Goal: Task Accomplishment & Management: Manage account settings

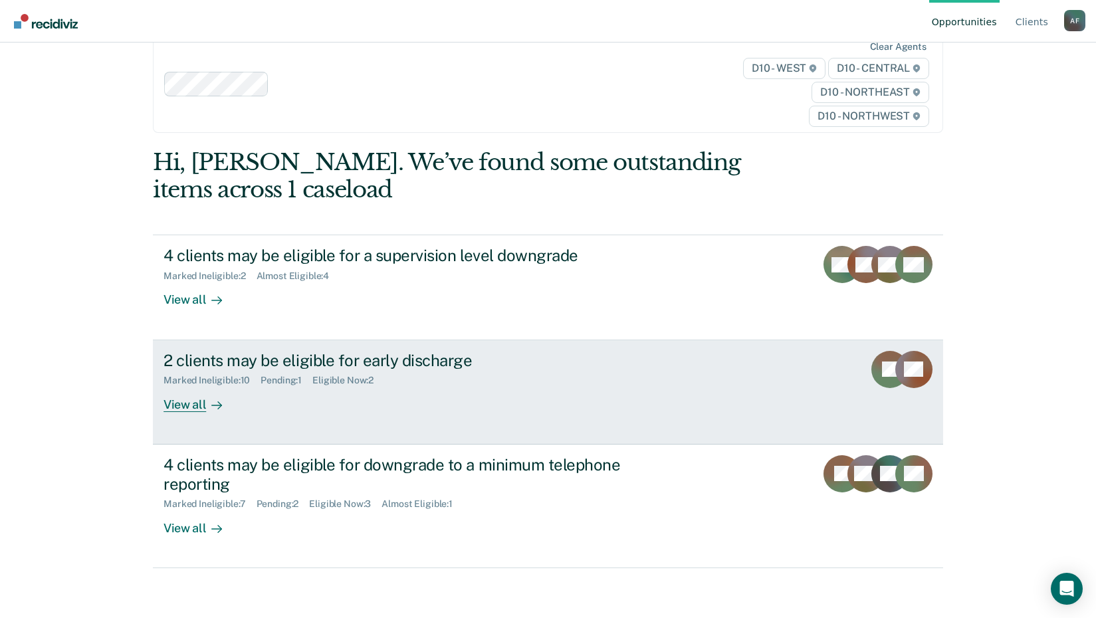
scroll to position [156, 0]
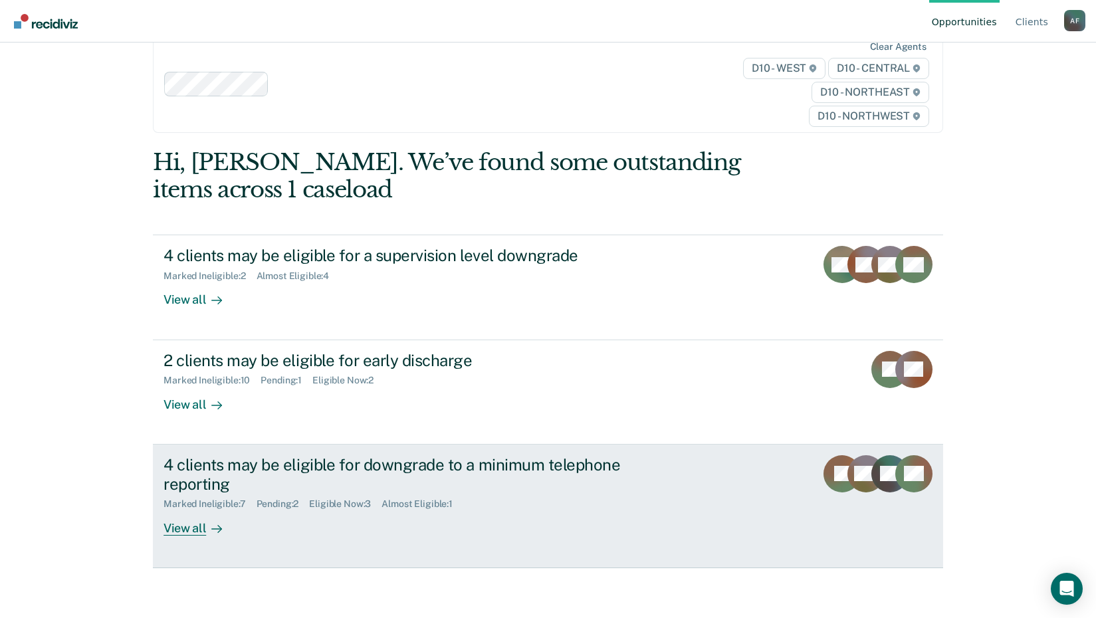
click at [191, 536] on div "View all" at bounding box center [200, 523] width 74 height 26
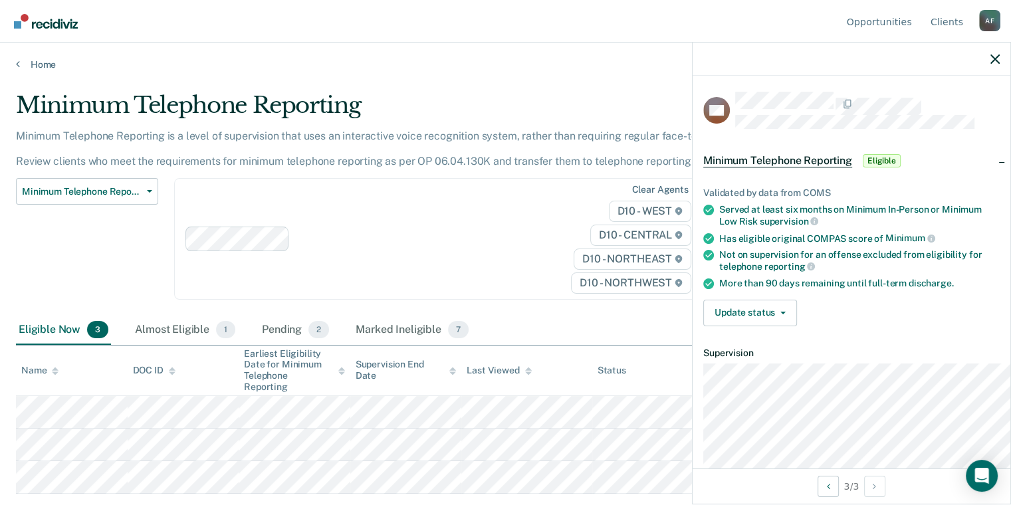
scroll to position [138, 0]
click at [728, 326] on button "Update status" at bounding box center [750, 313] width 94 height 27
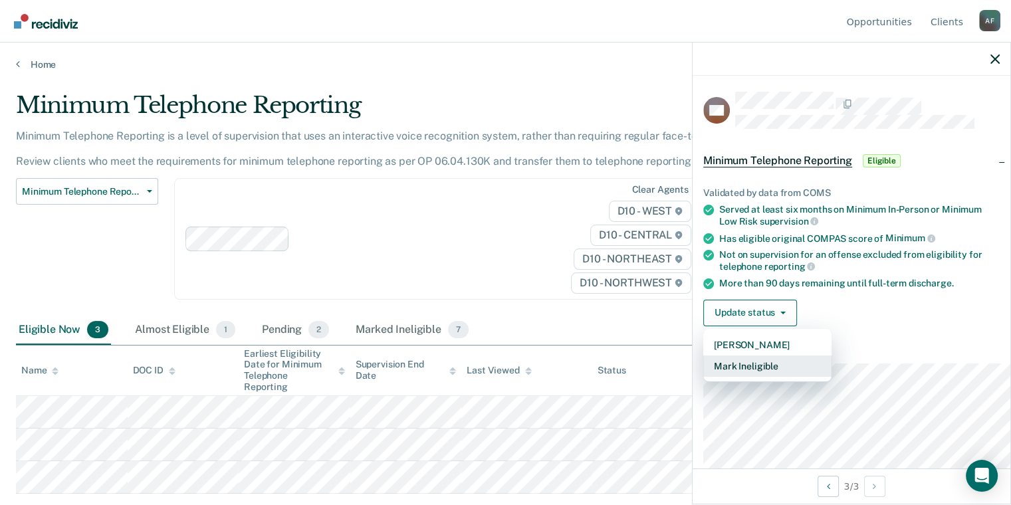
click at [703, 377] on button "Mark Ineligible" at bounding box center [767, 365] width 128 height 21
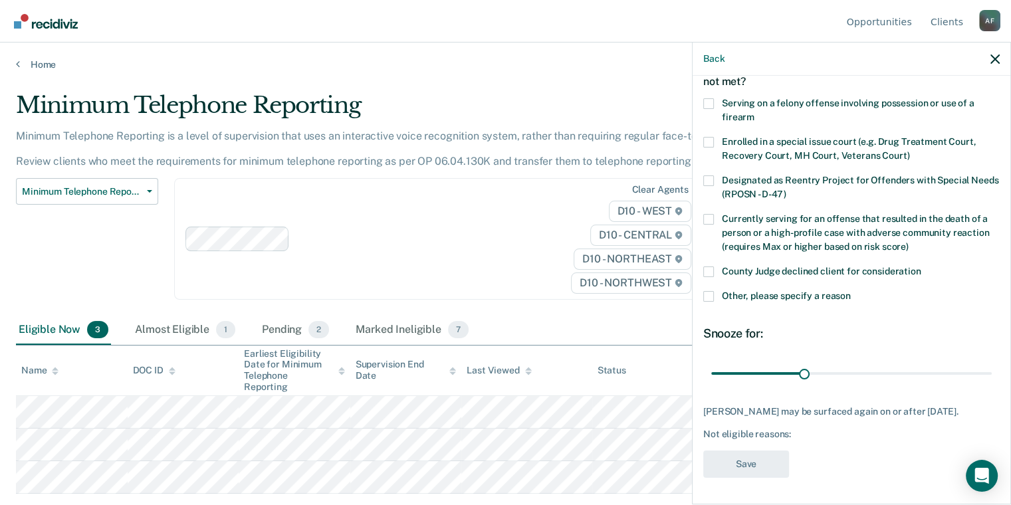
scroll to position [133, 0]
click at [703, 291] on div "County Judge declined client for consideration" at bounding box center [851, 278] width 296 height 25
click at [703, 302] on span at bounding box center [708, 296] width 11 height 11
click at [851, 291] on input "Other, please specify a reason" at bounding box center [851, 291] width 0 height 0
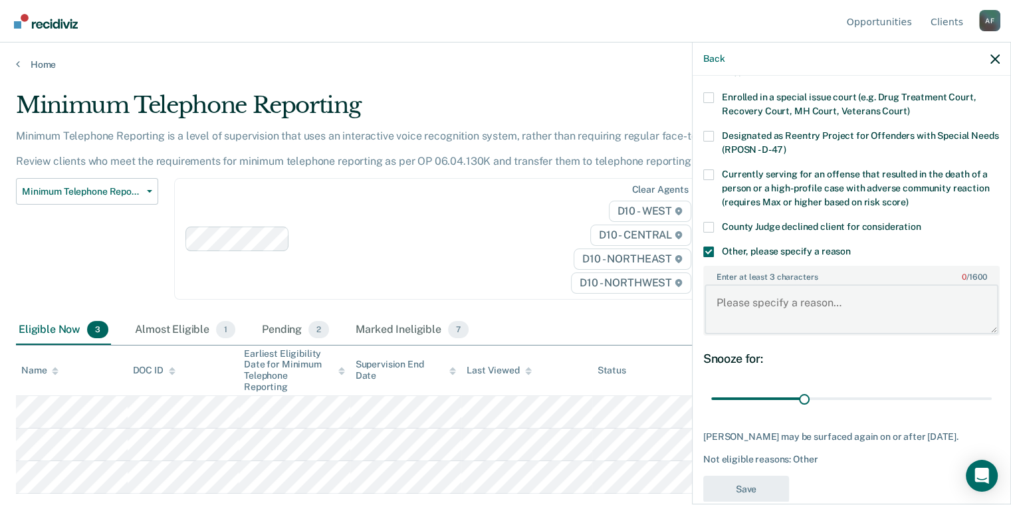
click at [704, 334] on textarea "Enter at least 3 characters 0 / 1600" at bounding box center [851, 308] width 294 height 49
click at [869, 334] on textarea "Serving for an excluded offense" at bounding box center [851, 308] width 294 height 49
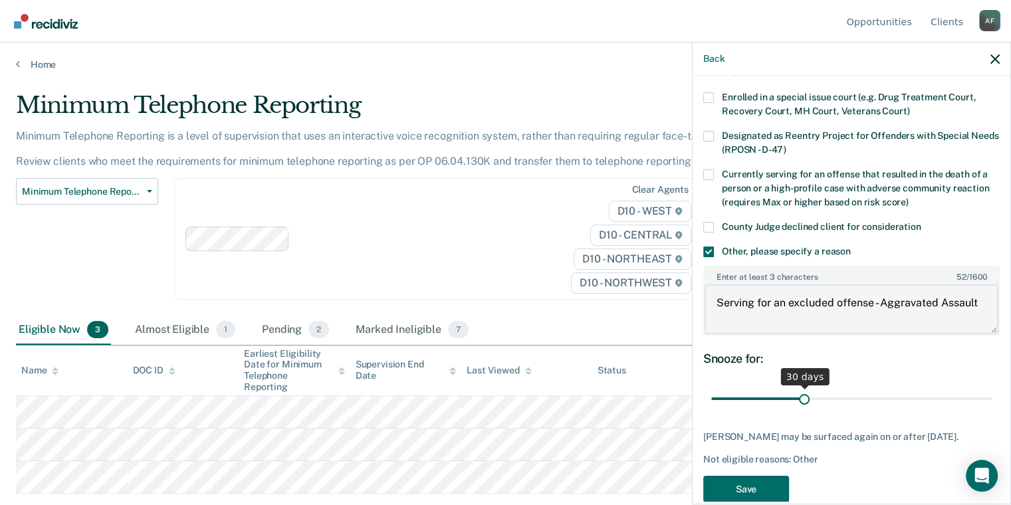
type textarea "Serving for an excluded offense - Aggravated Assault"
drag, startPoint x: 750, startPoint y: 487, endPoint x: 999, endPoint y: 444, distance: 252.9
type input "90"
click at [991, 410] on input "range" at bounding box center [851, 398] width 280 height 23
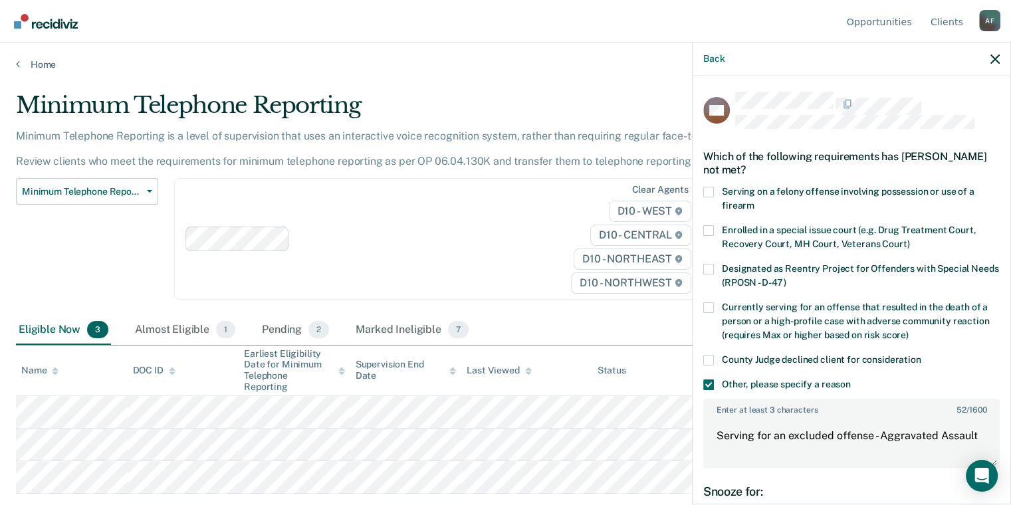
scroll to position [273, 0]
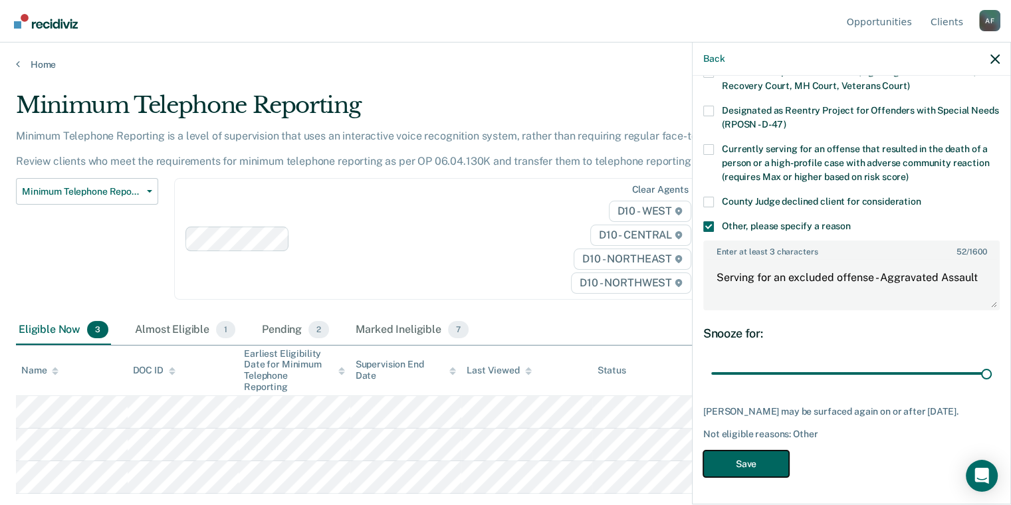
click at [703, 453] on button "Save" at bounding box center [746, 464] width 86 height 27
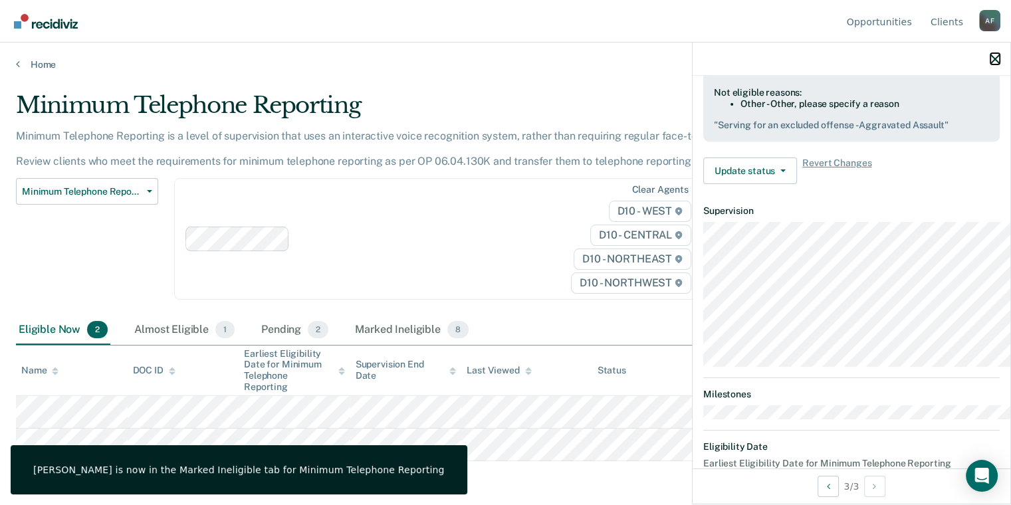
click at [991, 64] on icon "button" at bounding box center [994, 58] width 9 height 9
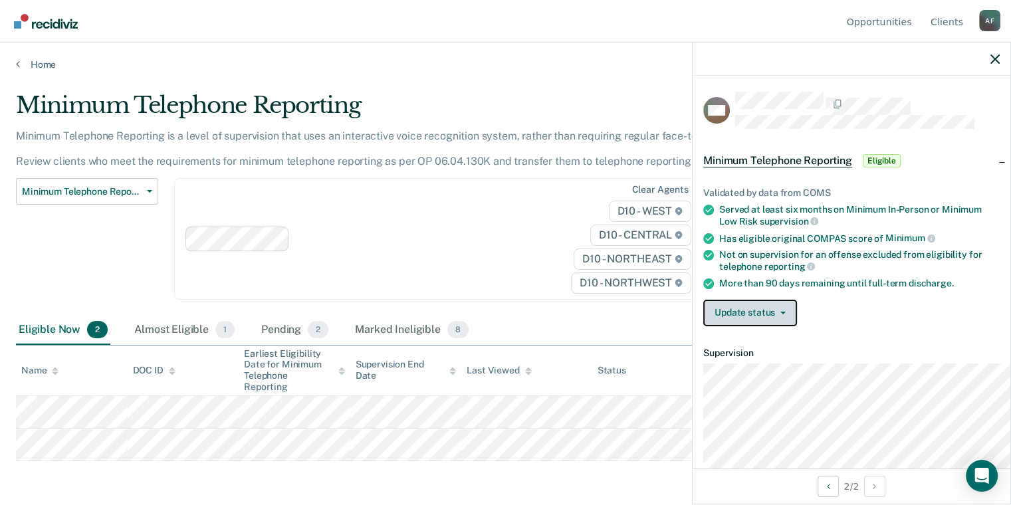
click at [780, 314] on icon "button" at bounding box center [782, 313] width 5 height 3
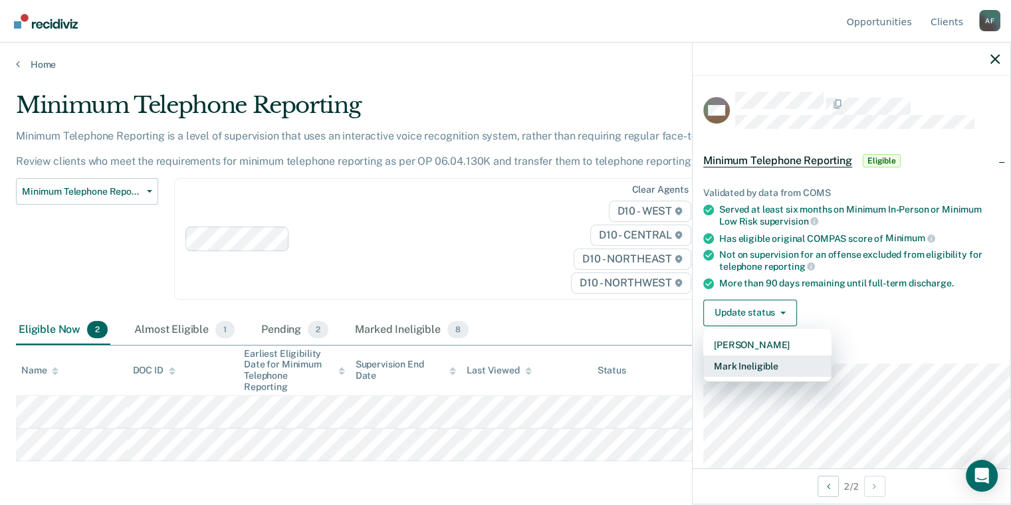
click at [703, 377] on button "Mark Ineligible" at bounding box center [767, 365] width 128 height 21
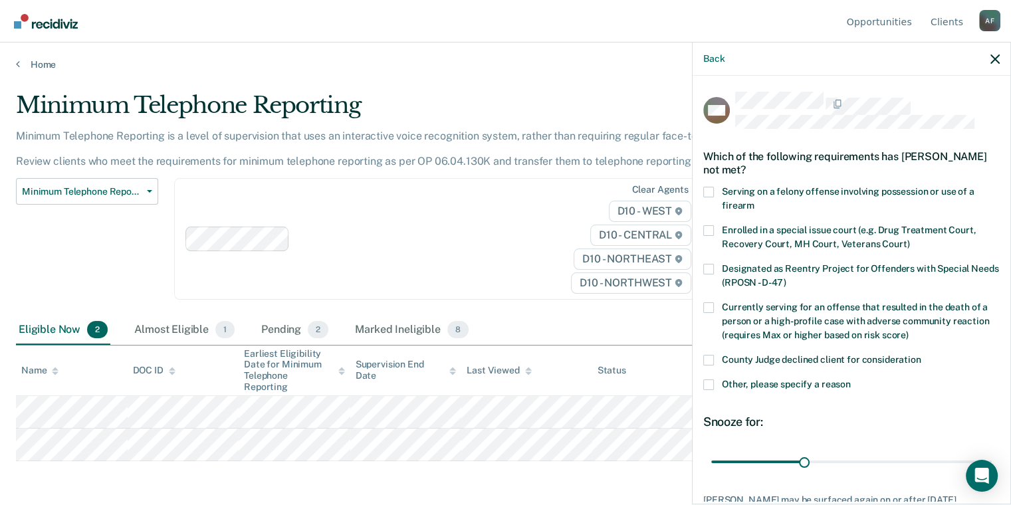
scroll to position [66, 0]
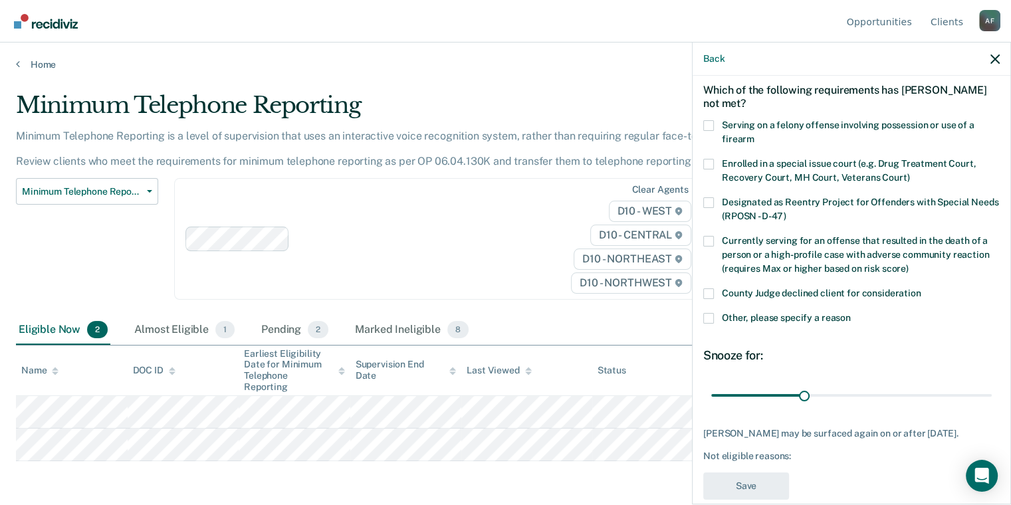
click at [703, 327] on label "Other, please specify a reason" at bounding box center [851, 320] width 296 height 14
click at [851, 313] on input "Other, please specify a reason" at bounding box center [851, 313] width 0 height 0
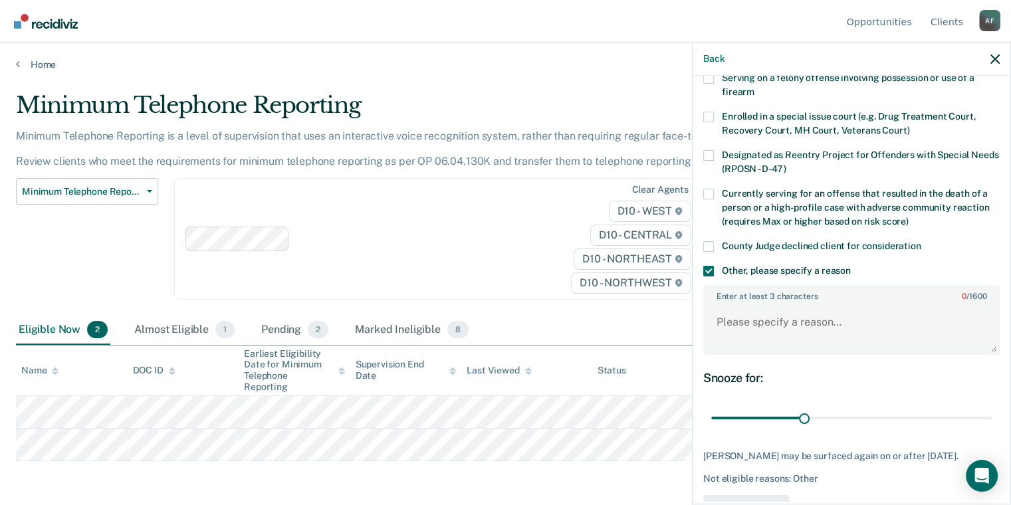
scroll to position [199, 0]
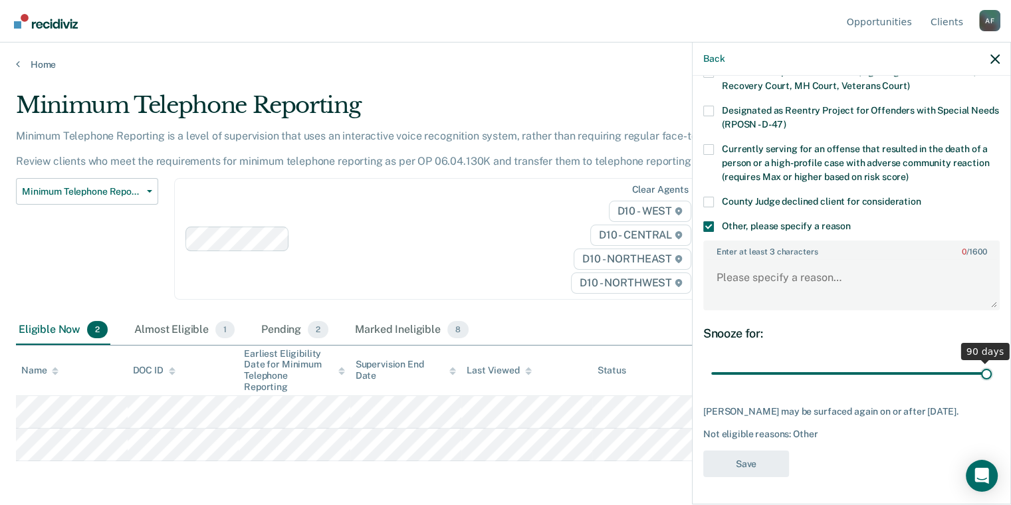
drag, startPoint x: 751, startPoint y: 425, endPoint x: 1020, endPoint y: 409, distance: 269.5
type input "90"
click at [991, 385] on input "range" at bounding box center [851, 372] width 280 height 23
